Goal: Find specific page/section: Find specific page/section

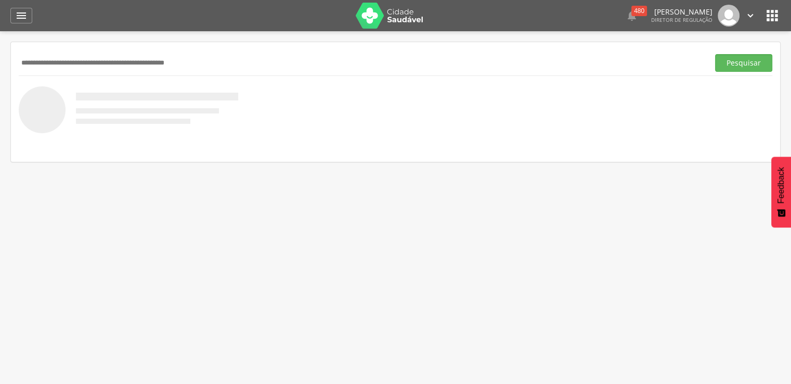
click at [772, 12] on icon "" at bounding box center [772, 15] width 17 height 17
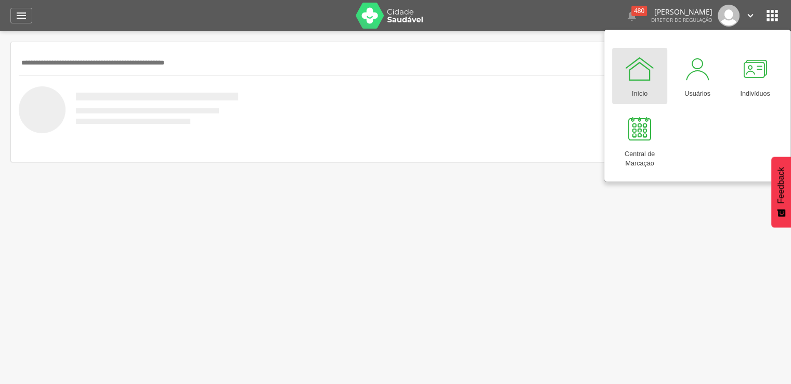
click at [772, 11] on icon "" at bounding box center [772, 15] width 17 height 17
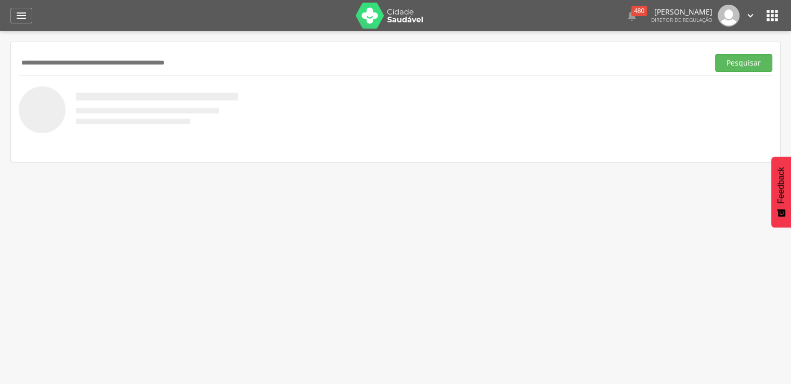
click at [770, 17] on icon "" at bounding box center [772, 15] width 17 height 17
click at [769, 17] on icon "" at bounding box center [772, 15] width 17 height 17
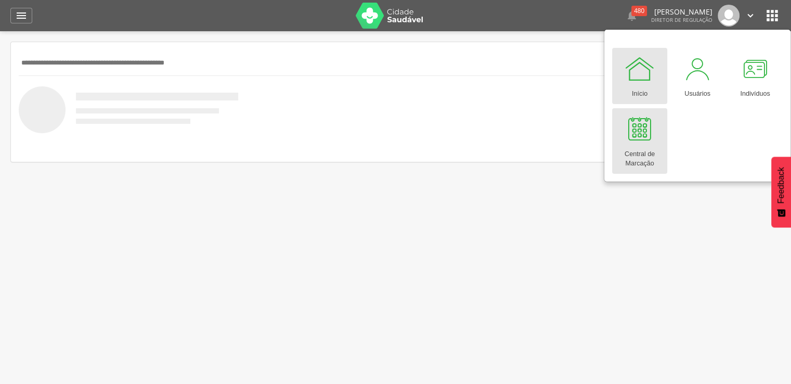
click at [631, 134] on div at bounding box center [639, 128] width 31 height 31
